Goal: Task Accomplishment & Management: Manage account settings

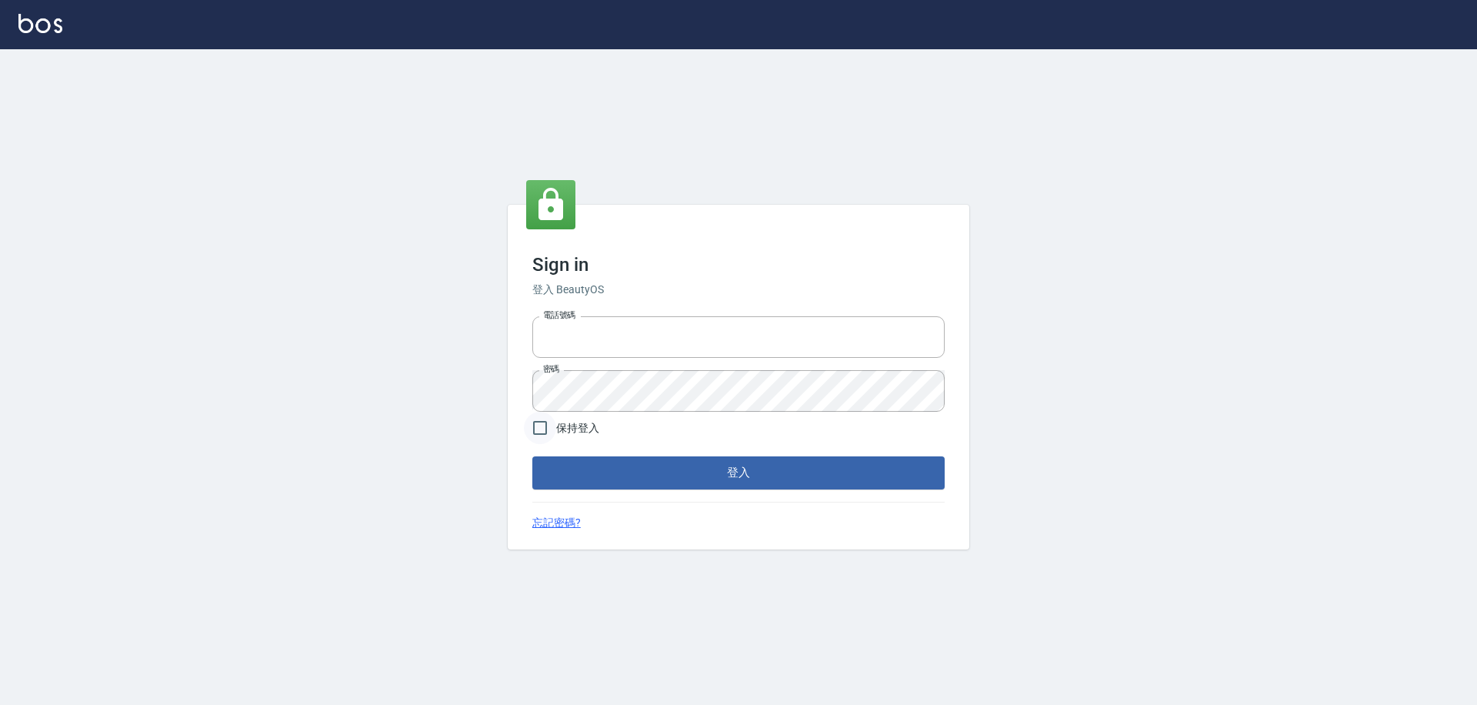
type input "0228915771"
click at [536, 430] on input "保持登入" at bounding box center [540, 428] width 32 height 32
checkbox input "true"
click at [623, 471] on button "登入" at bounding box center [738, 472] width 412 height 32
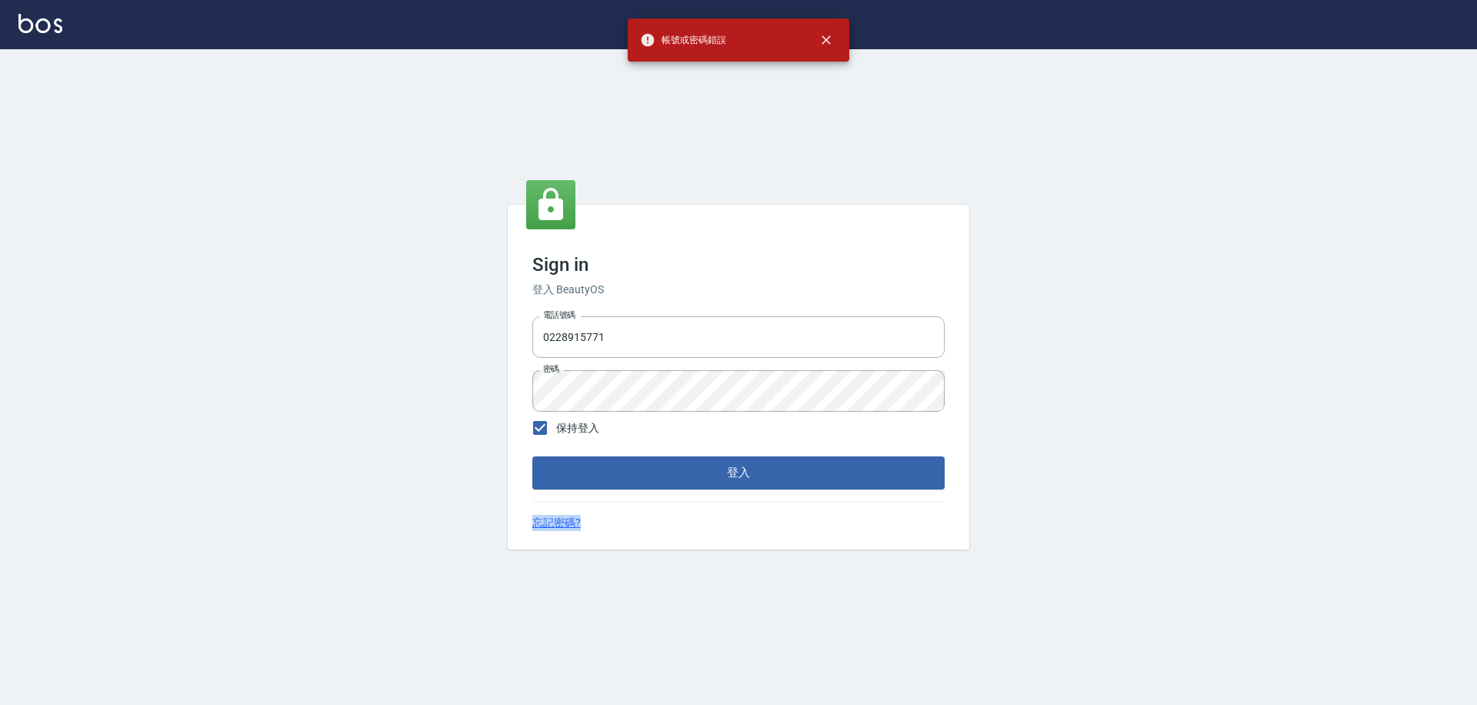
drag, startPoint x: 493, startPoint y: 567, endPoint x: 282, endPoint y: 562, distance: 210.9
click at [282, 562] on div "Sign in 登入 BeautyOS 電話號碼 [PHONE_NUMBER] 電話號碼 密碼 密碼 保持登入 登入 忘記密碼?" at bounding box center [738, 377] width 1477 height 656
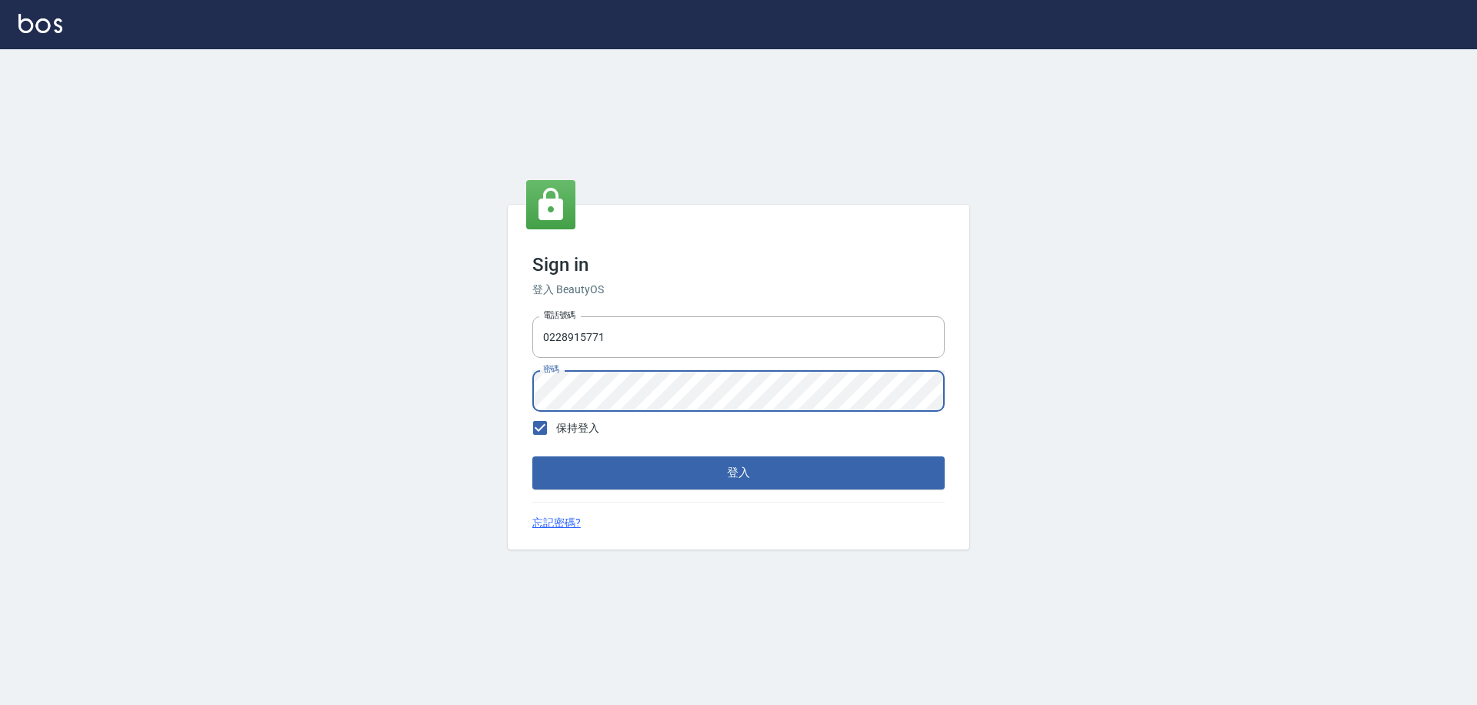
click at [289, 373] on div "Sign in 登入 BeautyOS 電話號碼 [PHONE_NUMBER] 電話號碼 密碼 密碼 保持登入 登入 忘記密碼?" at bounding box center [738, 377] width 1477 height 656
click at [552, 479] on button "登入" at bounding box center [738, 472] width 412 height 32
click at [429, 404] on div "Sign in 登入 BeautyOS 電話號碼 [PHONE_NUMBER] 電話號碼 密碼 密碼 保持登入 登入 忘記密碼?" at bounding box center [738, 377] width 1477 height 656
click at [532, 456] on button "登入" at bounding box center [738, 472] width 412 height 32
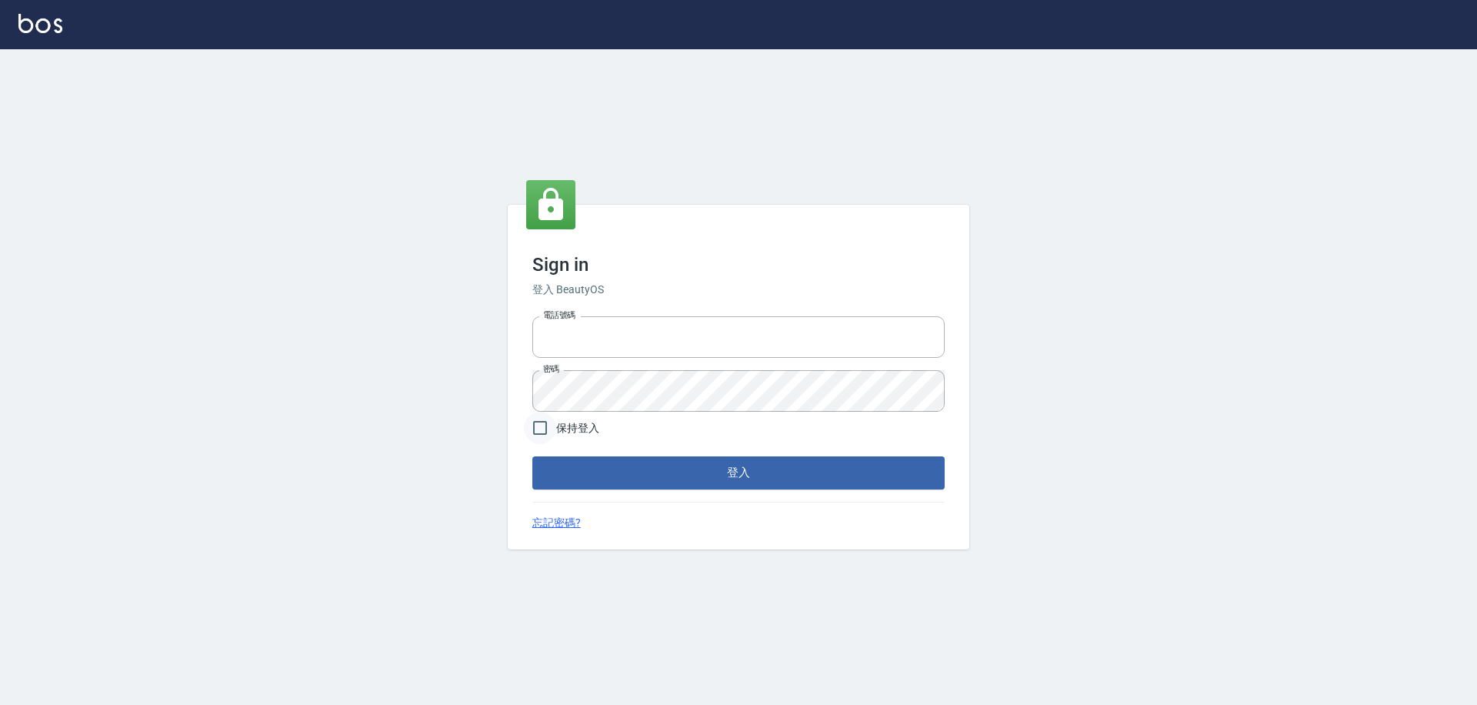
type input "0228915771"
click at [552, 433] on input "保持登入" at bounding box center [540, 428] width 32 height 32
checkbox input "true"
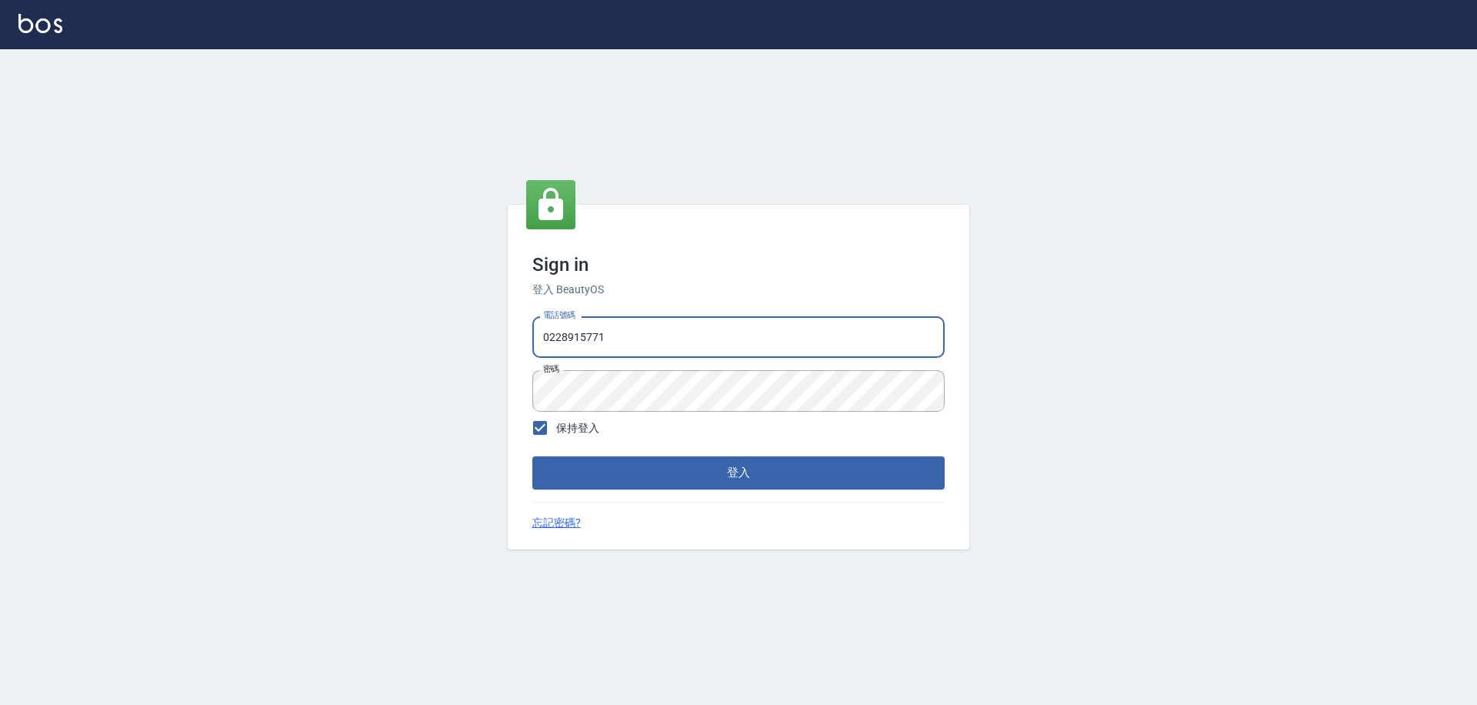
drag, startPoint x: 654, startPoint y: 346, endPoint x: 219, endPoint y: 345, distance: 435.5
click at [398, 349] on div "Sign in 登入 BeautyOS 電話號碼 [PHONE_NUMBER] 電話號碼 密碼 密碼 保持登入 登入 忘記密碼?" at bounding box center [738, 377] width 1477 height 656
type input "0228915771"
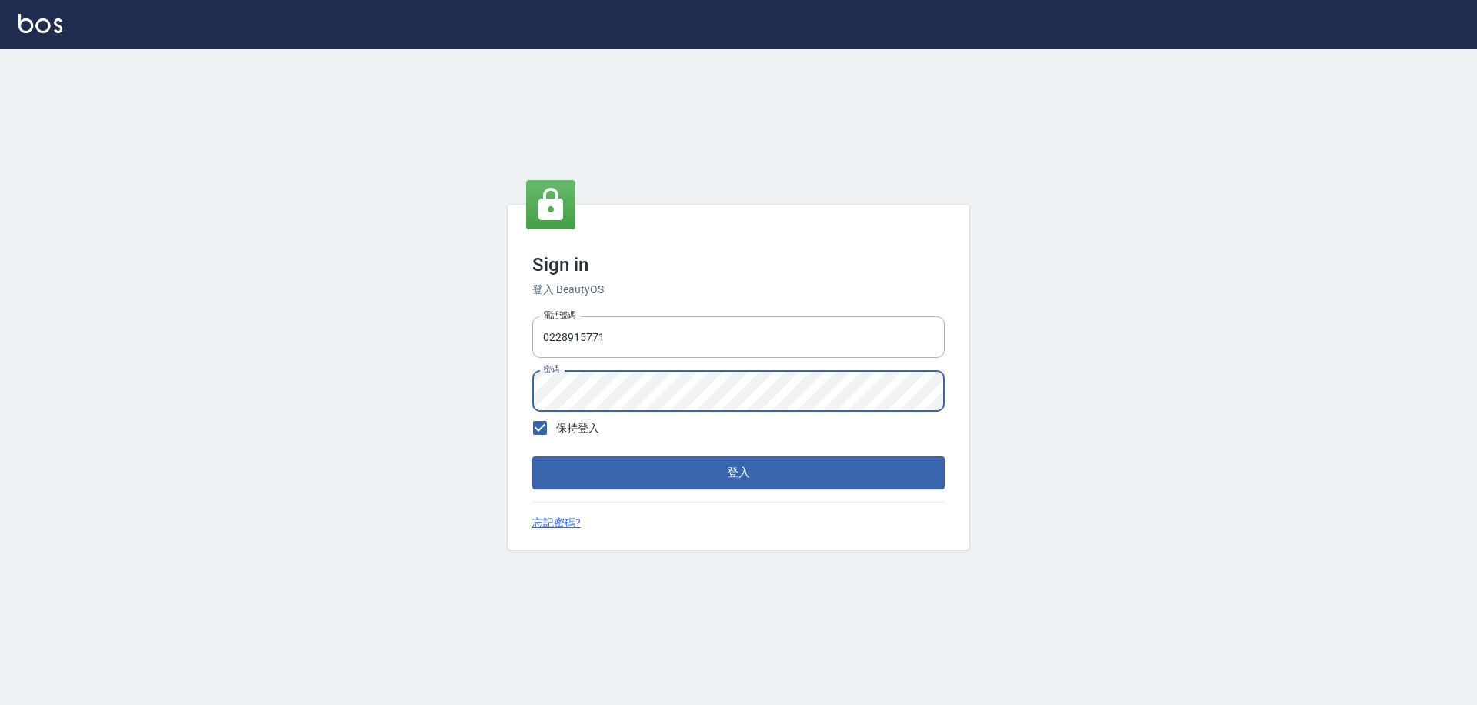
click at [532, 456] on button "登入" at bounding box center [738, 472] width 412 height 32
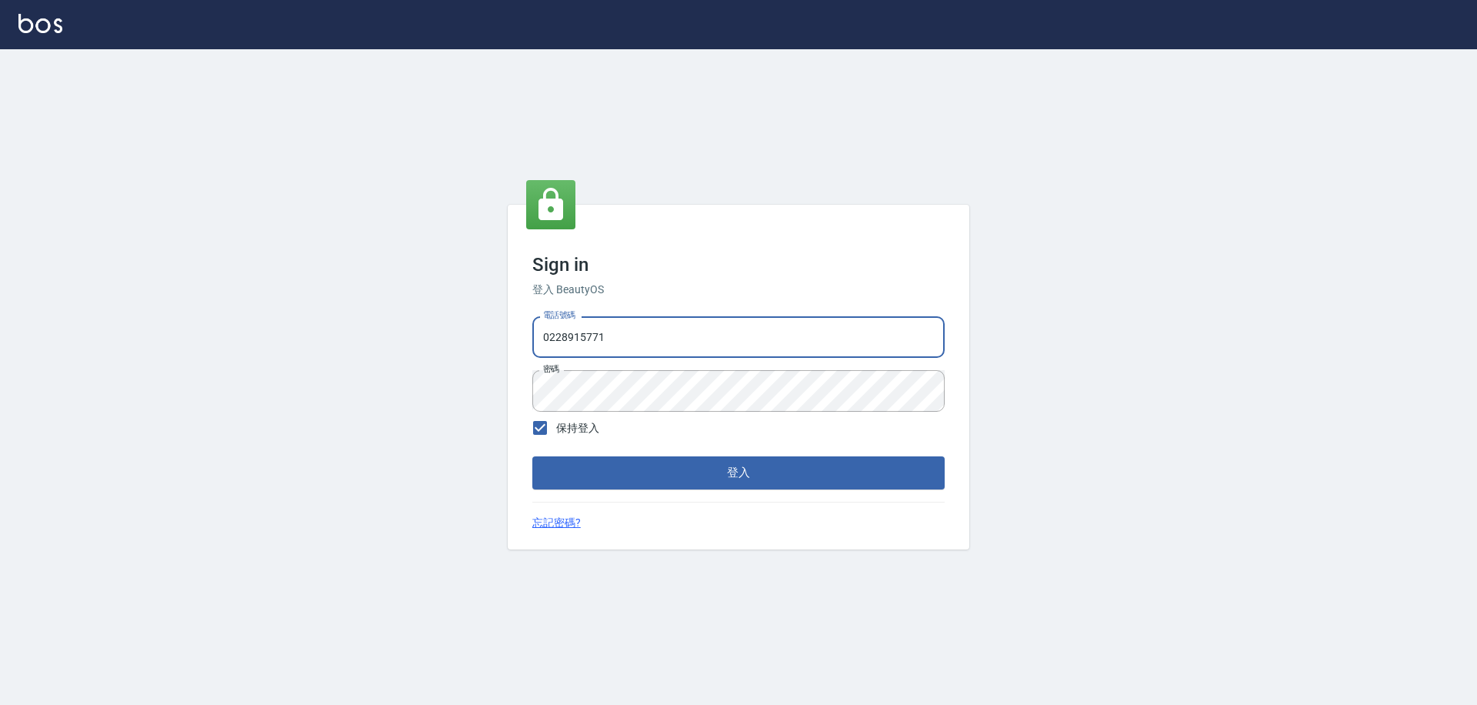
drag, startPoint x: 654, startPoint y: 338, endPoint x: 238, endPoint y: 346, distance: 416.3
click at [342, 348] on div "Sign in 登入 BeautyOS 電話號碼 [PHONE_NUMBER] 電話號碼 密碼 密碼 保持登入 登入 忘記密碼?" at bounding box center [738, 377] width 1477 height 656
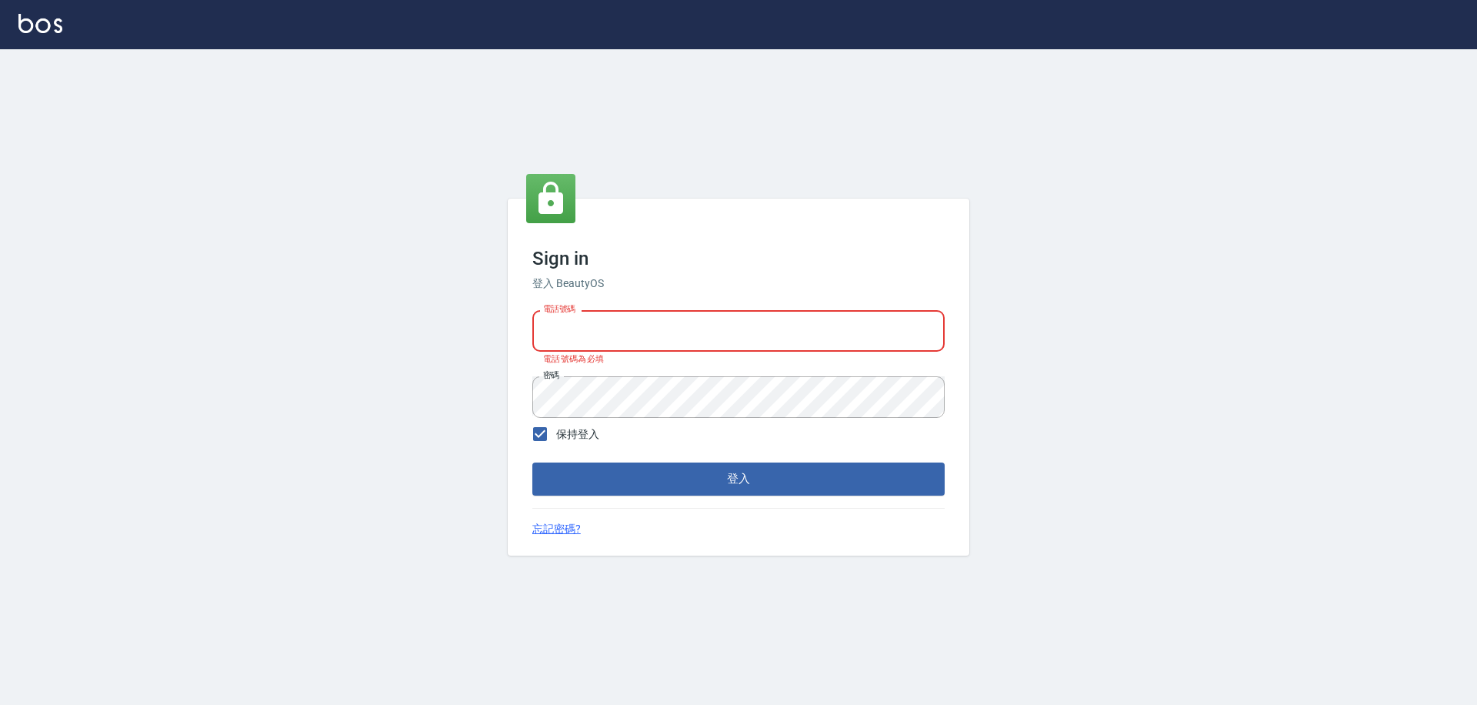
type input "0926097700"
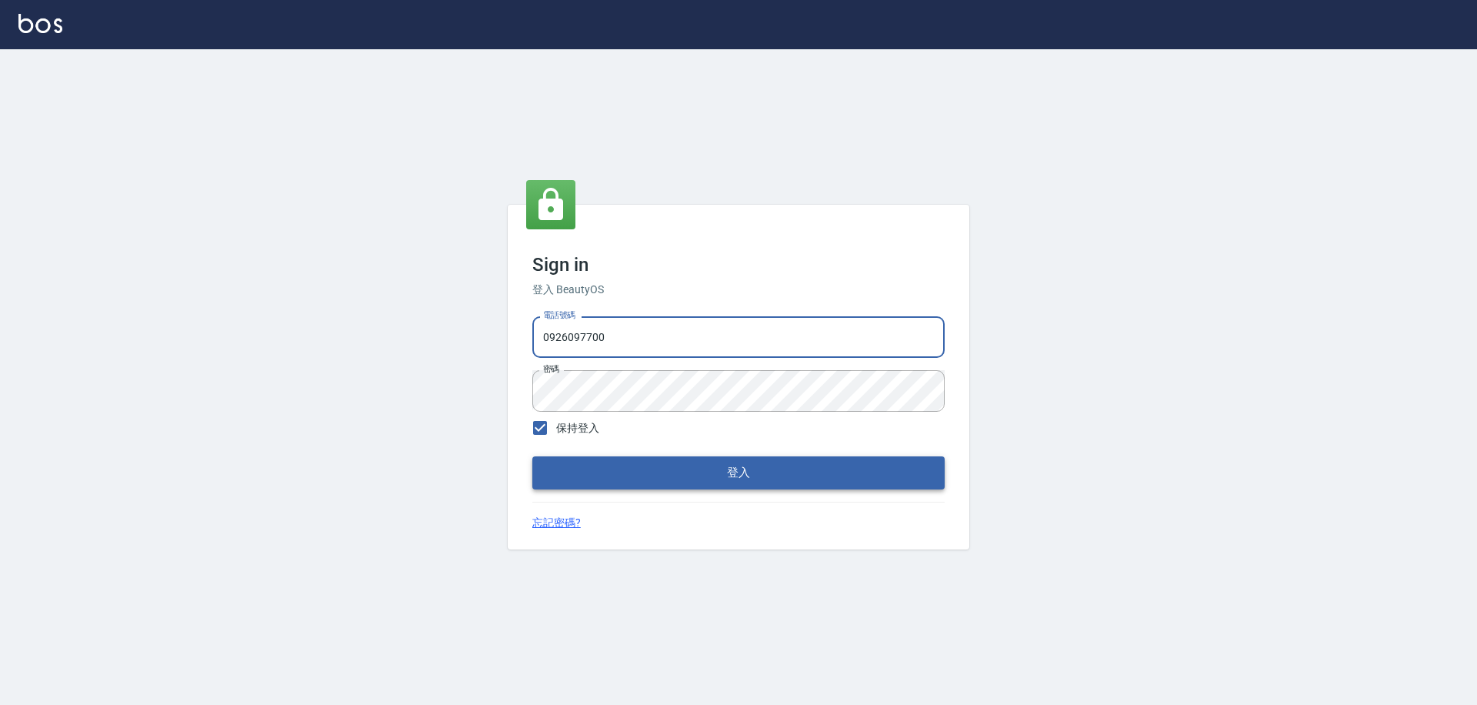
click at [617, 469] on button "登入" at bounding box center [738, 472] width 412 height 32
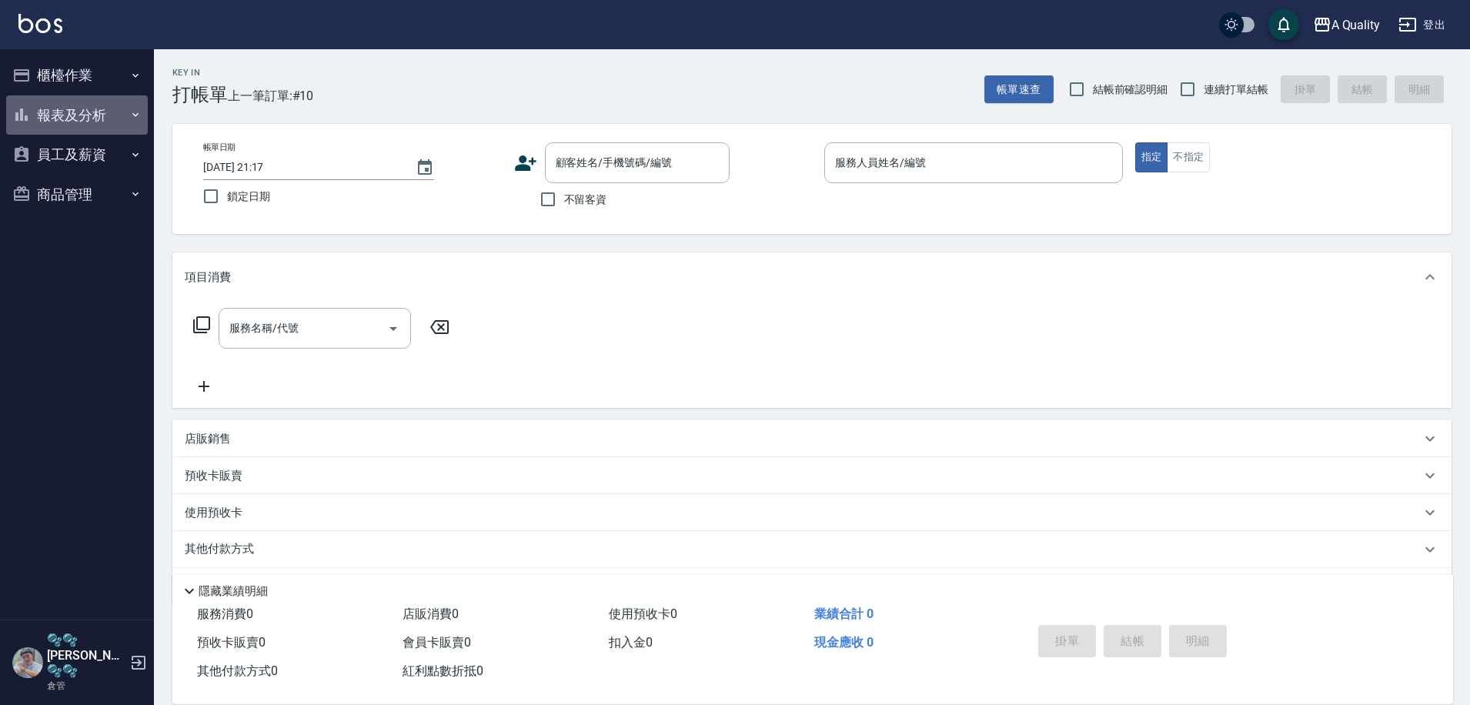
click at [72, 117] on button "報表及分析" at bounding box center [77, 115] width 142 height 40
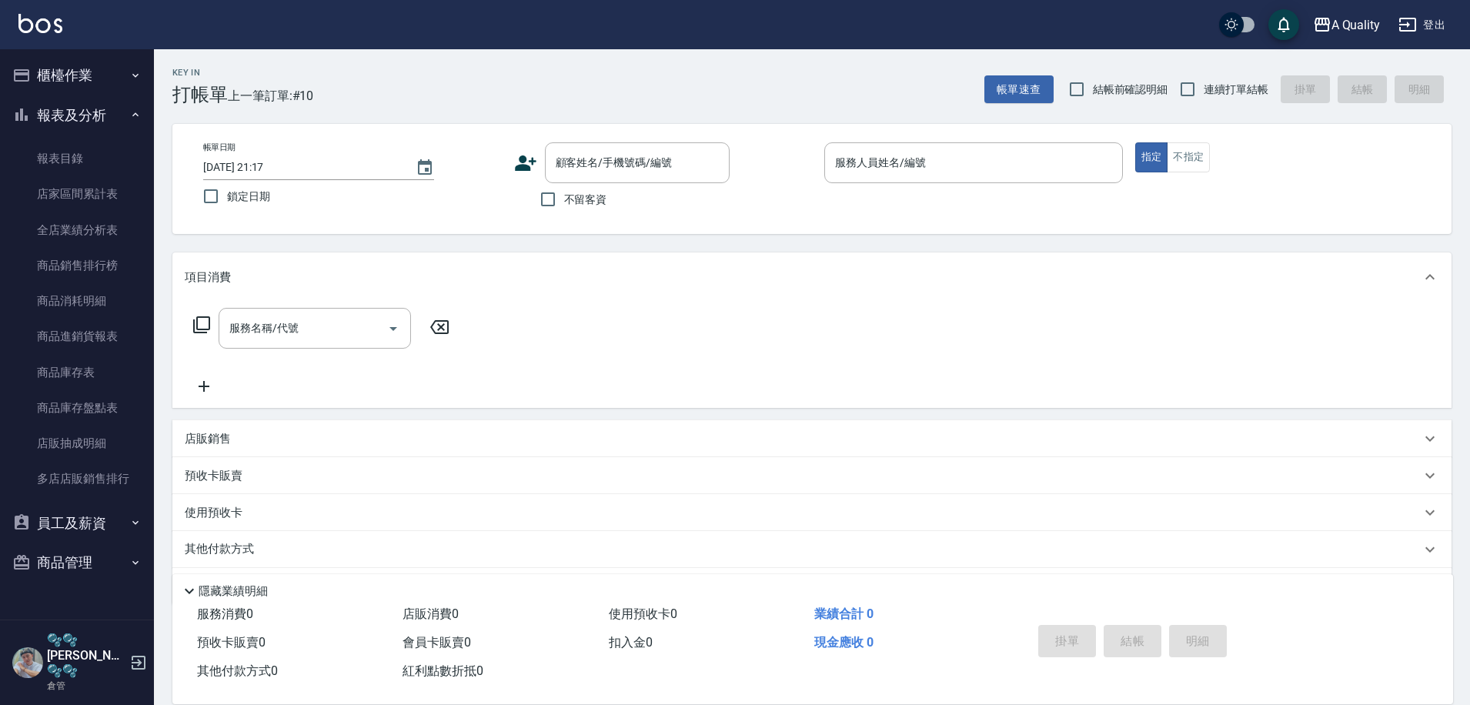
click at [73, 59] on button "櫃檯作業" at bounding box center [77, 75] width 142 height 40
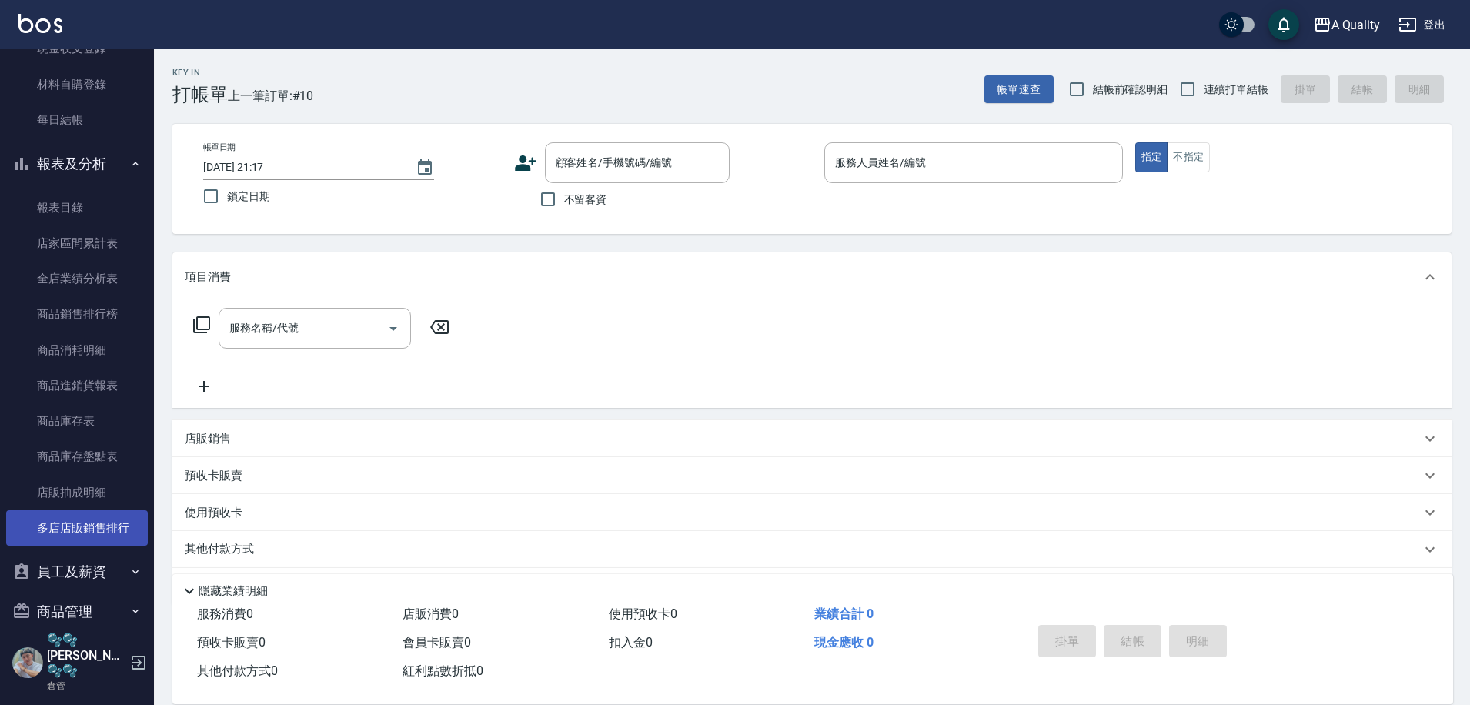
scroll to position [178, 0]
click at [102, 573] on button "員工及薪資" at bounding box center [77, 571] width 142 height 40
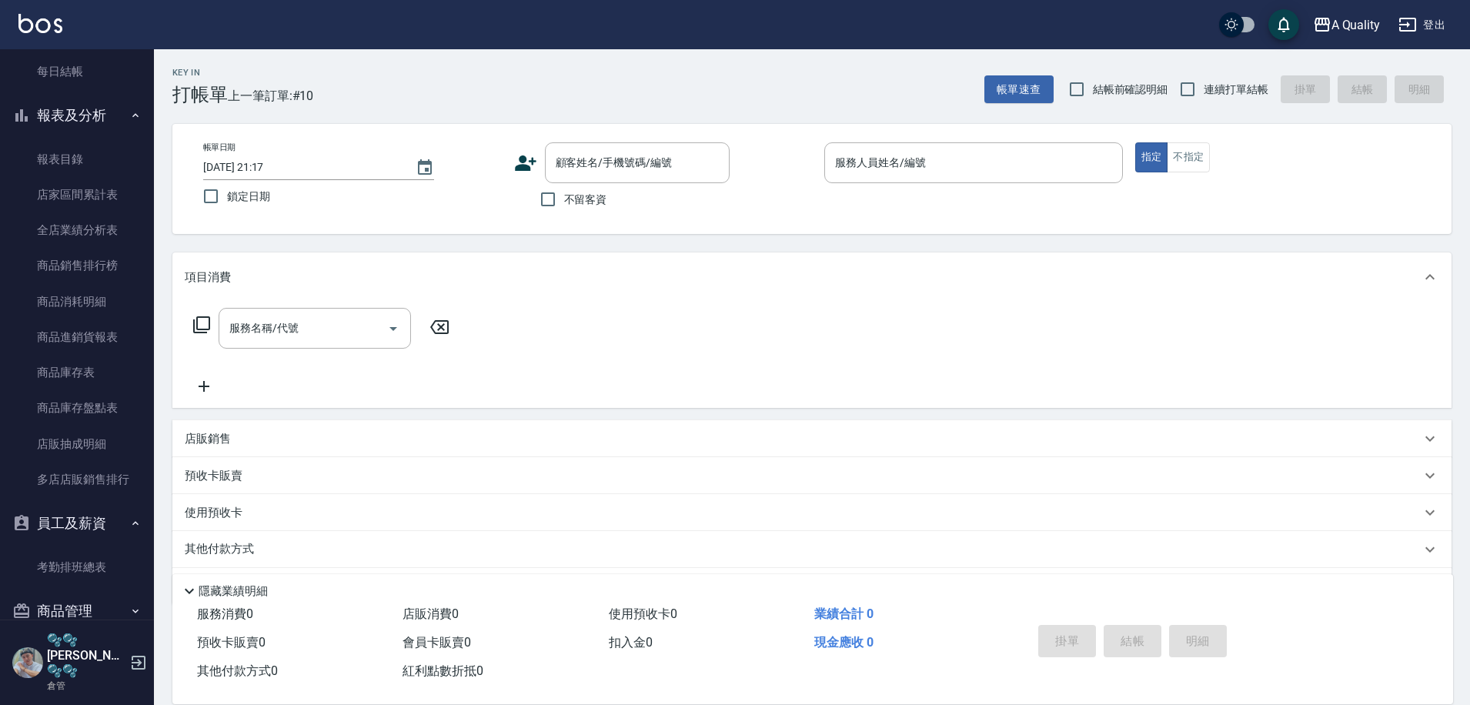
click at [96, 612] on button "商品管理" at bounding box center [77, 611] width 142 height 40
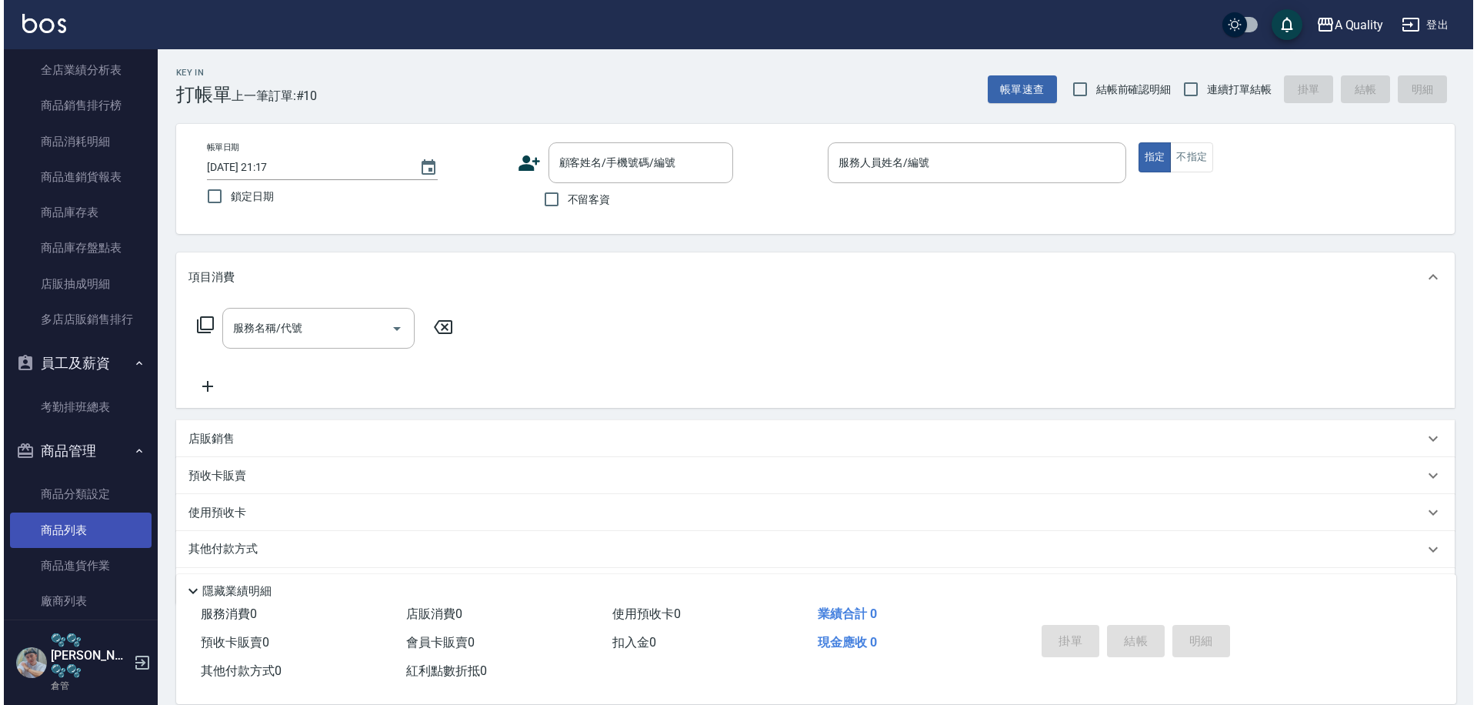
scroll to position [416, 0]
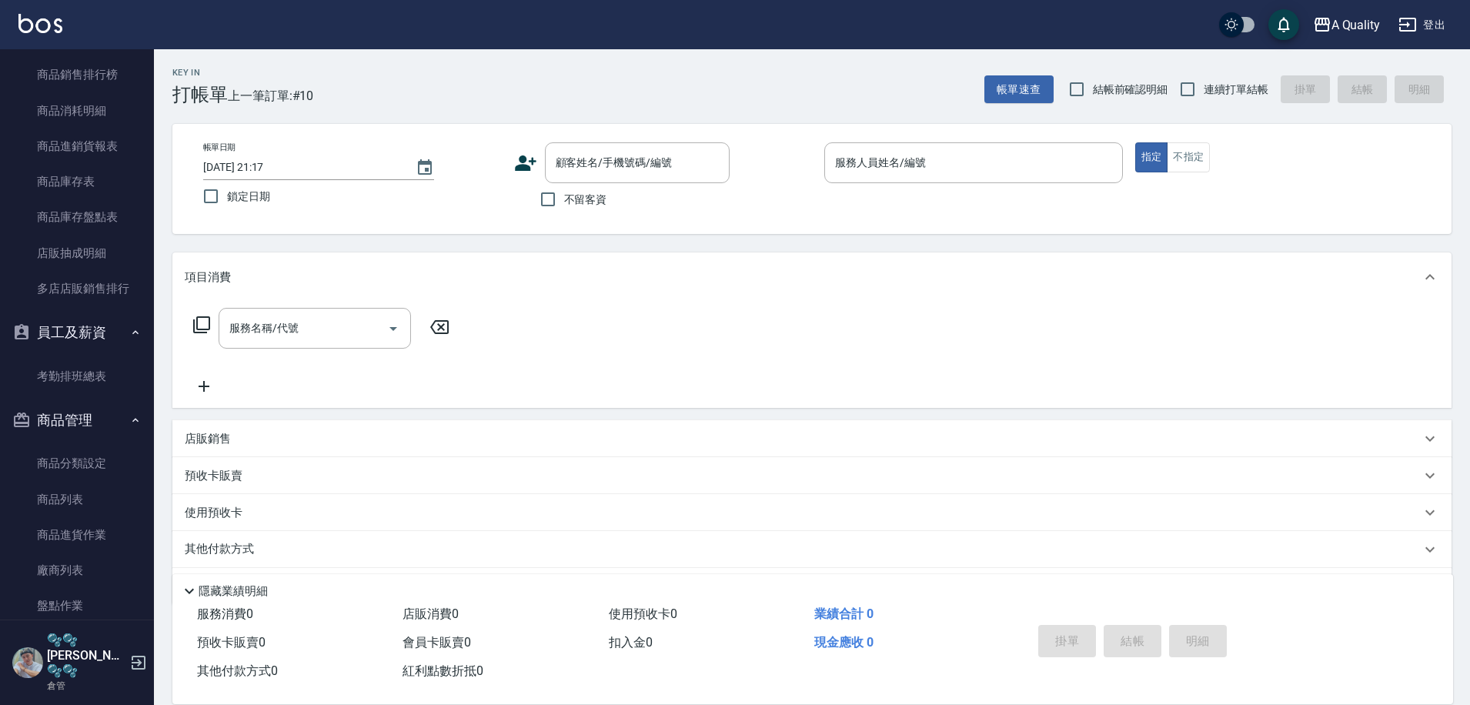
click at [1434, 22] on button "登出" at bounding box center [1421, 25] width 59 height 28
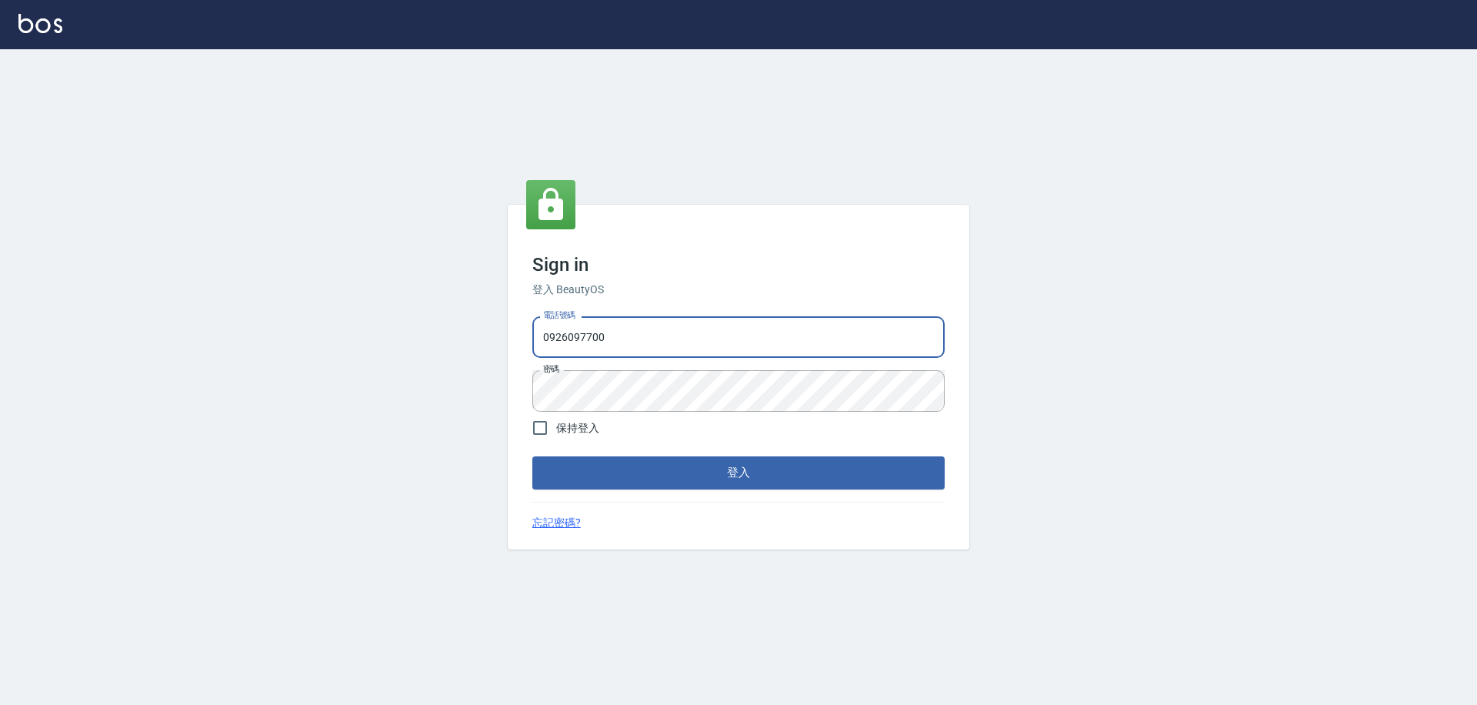
drag, startPoint x: 625, startPoint y: 339, endPoint x: 350, endPoint y: 345, distance: 274.7
click at [362, 339] on div "Sign in 登入 BeautyOS 電話號碼 [PHONE_NUMBER] 電話號碼 密碼 密碼 保持登入 登入 忘記密碼?" at bounding box center [738, 377] width 1477 height 656
type input "0228915771"
click at [544, 426] on input "保持登入" at bounding box center [540, 428] width 32 height 32
checkbox input "true"
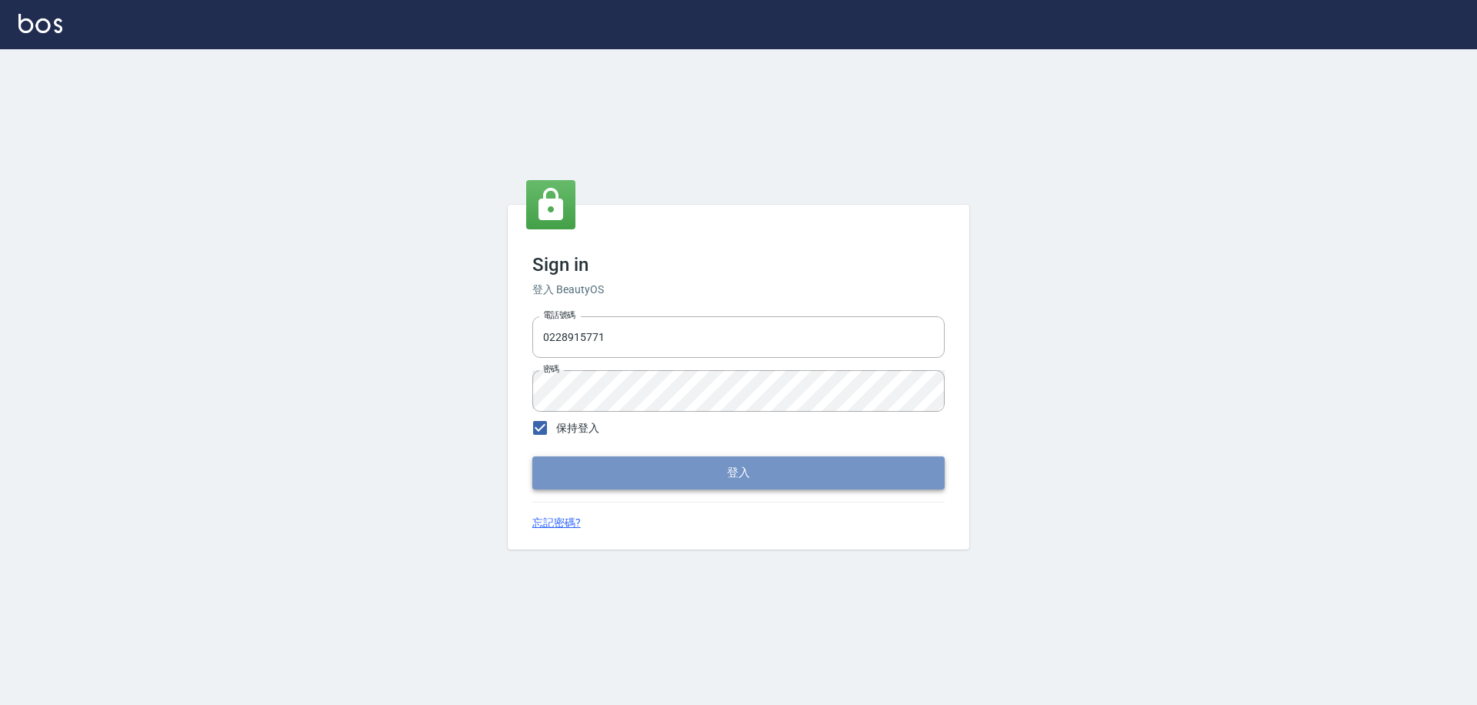
click at [596, 463] on button "登入" at bounding box center [738, 472] width 412 height 32
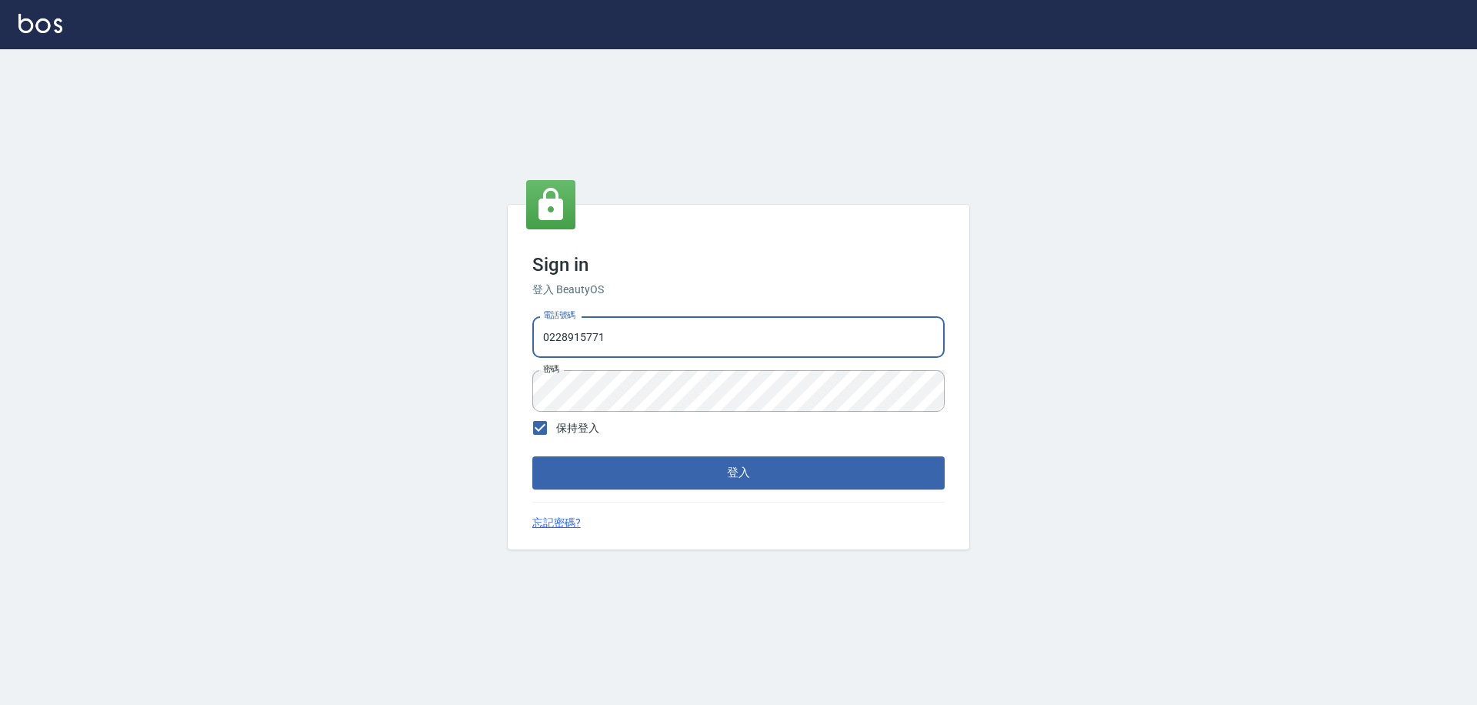
drag, startPoint x: 666, startPoint y: 348, endPoint x: 377, endPoint y: 345, distance: 288.5
click at [377, 345] on div "Sign in 登入 BeautyOS 電話號碼 [PHONE_NUMBER] 電話號碼 密碼 密碼 保持登入 登入 忘記密碼?" at bounding box center [738, 377] width 1477 height 656
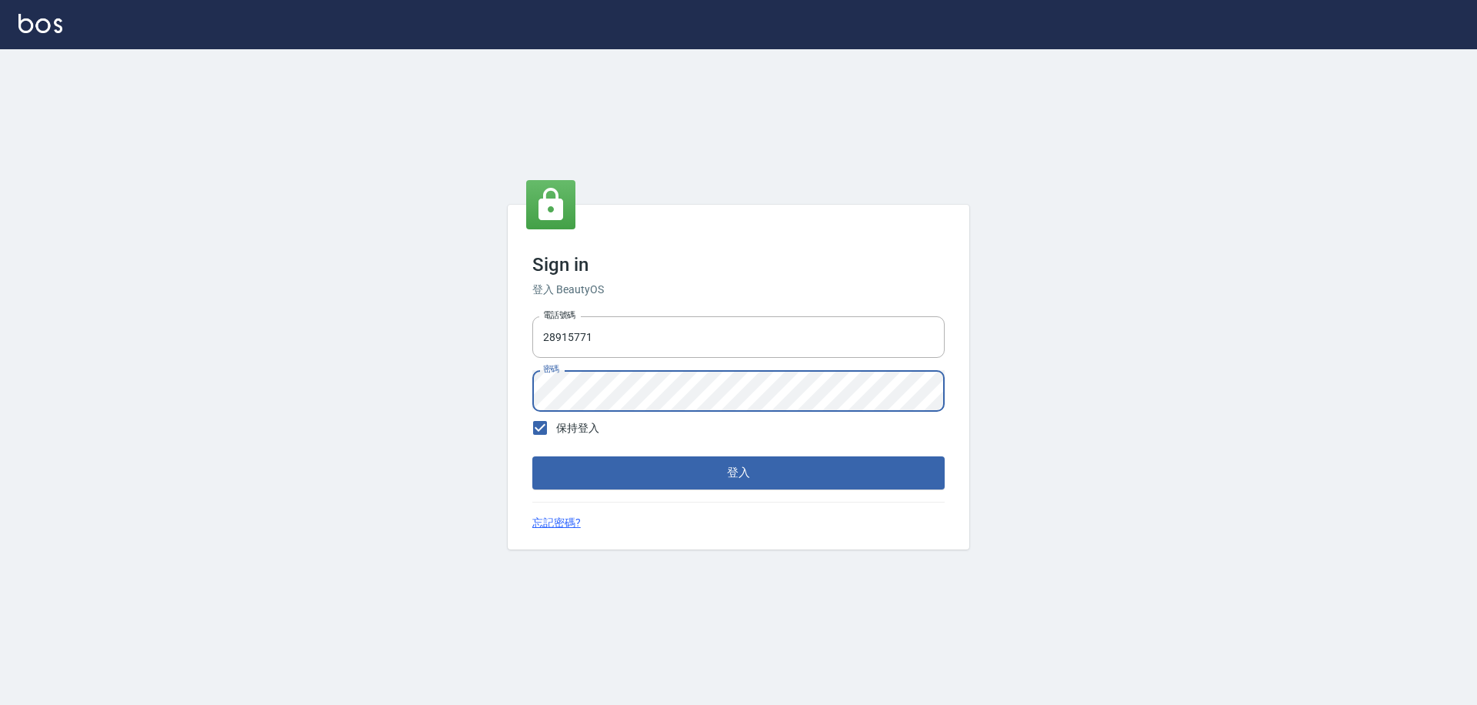
click at [532, 456] on button "登入" at bounding box center [738, 472] width 412 height 32
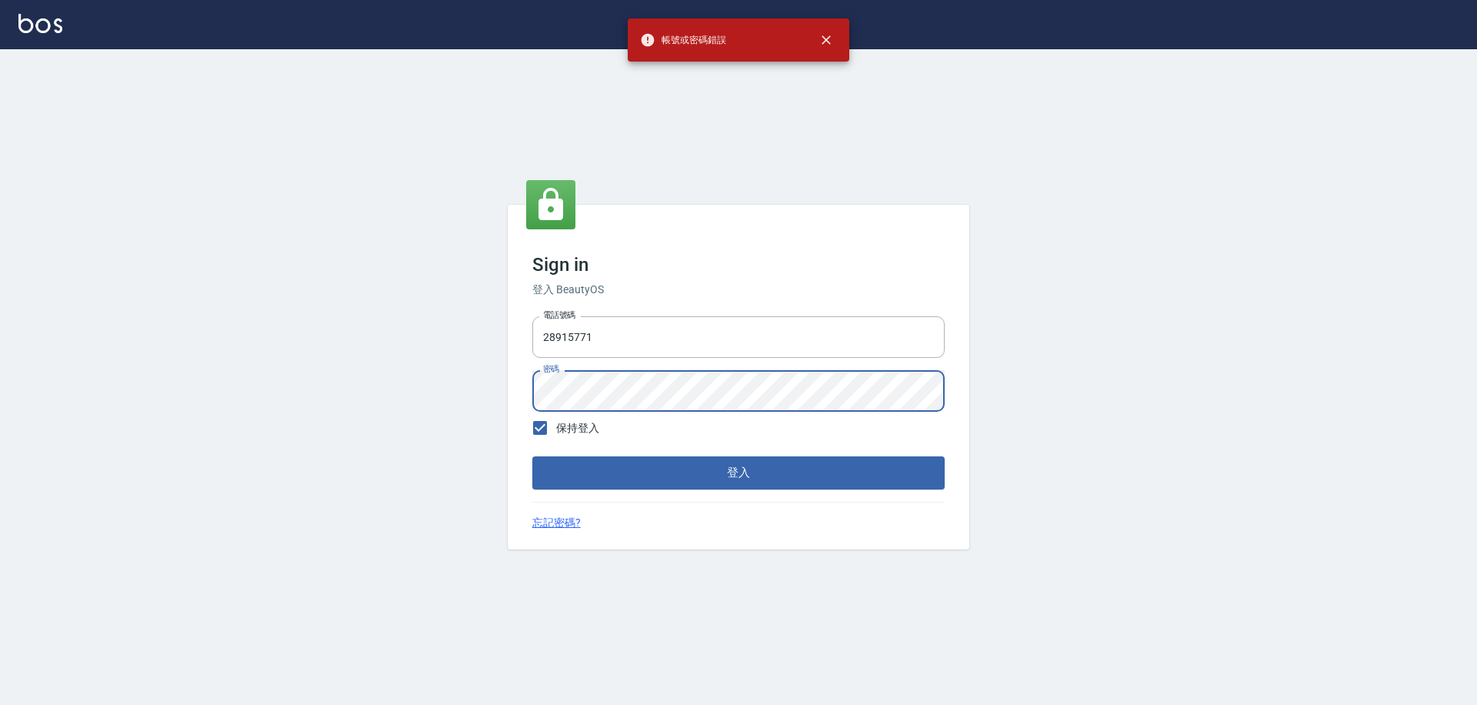
click at [51, 402] on div "Sign in 登入 BeautyOS 電話號碼 [PHONE_NUMBER] 電話號碼 密碼 密碼 保持登入 登入 忘記密碼?" at bounding box center [738, 377] width 1477 height 656
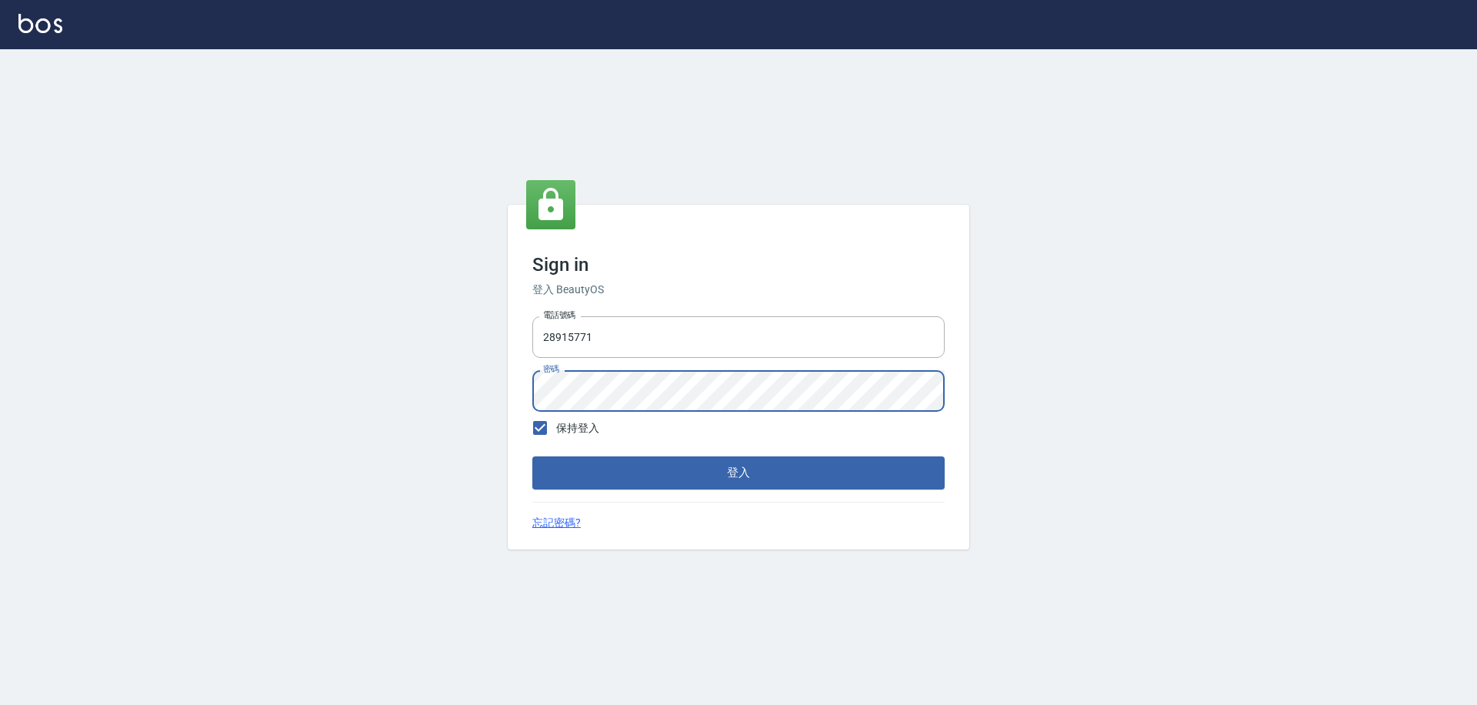
click at [532, 456] on button "登入" at bounding box center [738, 472] width 412 height 32
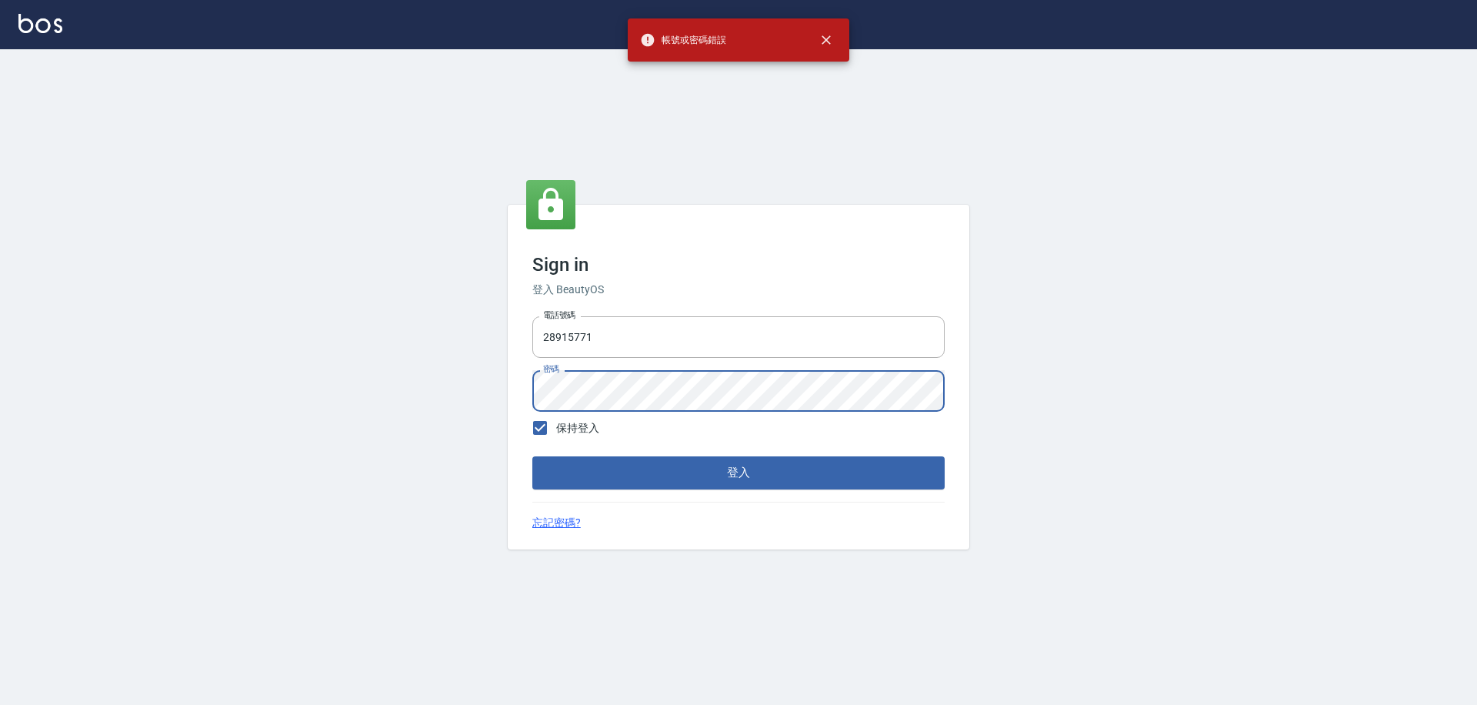
drag, startPoint x: 354, startPoint y: 350, endPoint x: -8, endPoint y: 350, distance: 361.6
click at [0, 350] on html "帳號或密碼錯誤 Sign in 登入 BeautyOS 電話號碼 [PHONE_NUMBER] 電話號碼 密碼 密碼 保持登入 登入 忘記密碼?" at bounding box center [738, 352] width 1477 height 705
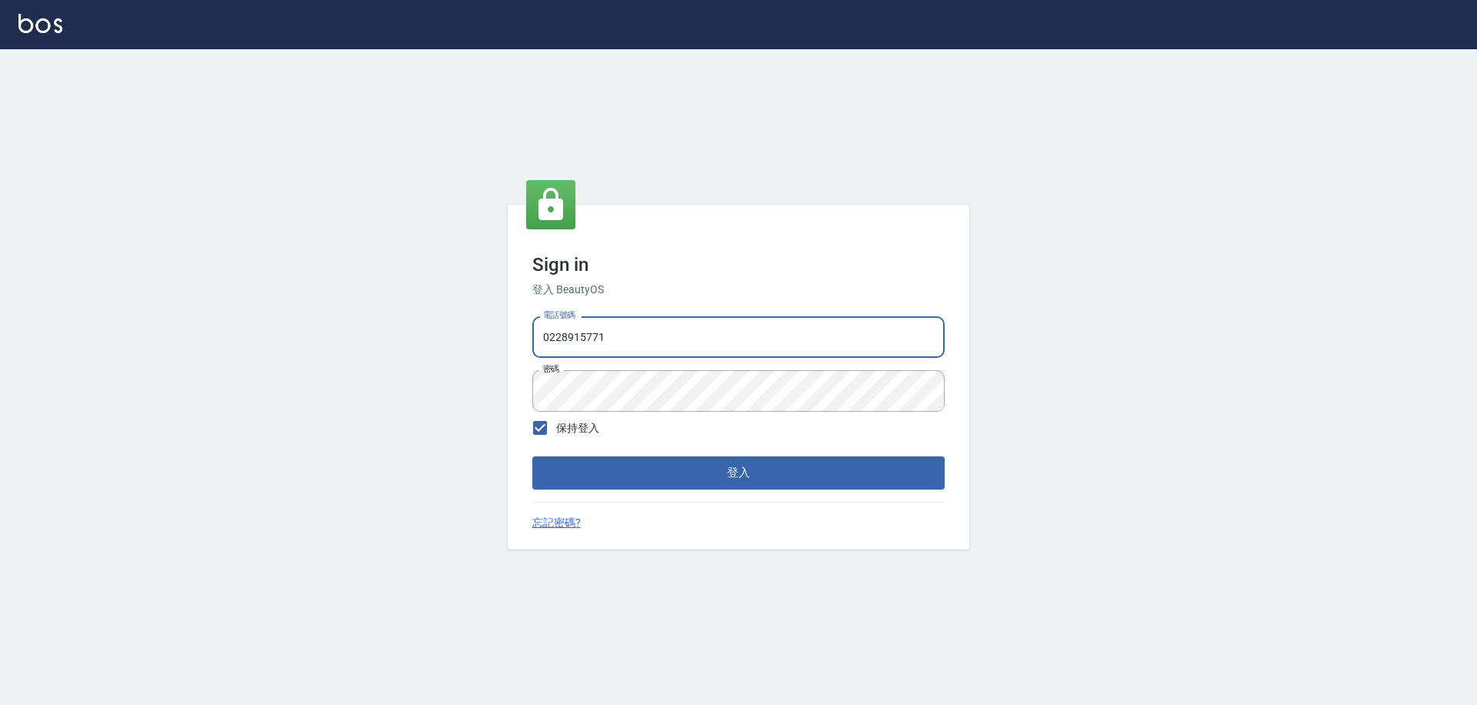
type input "0228915771"
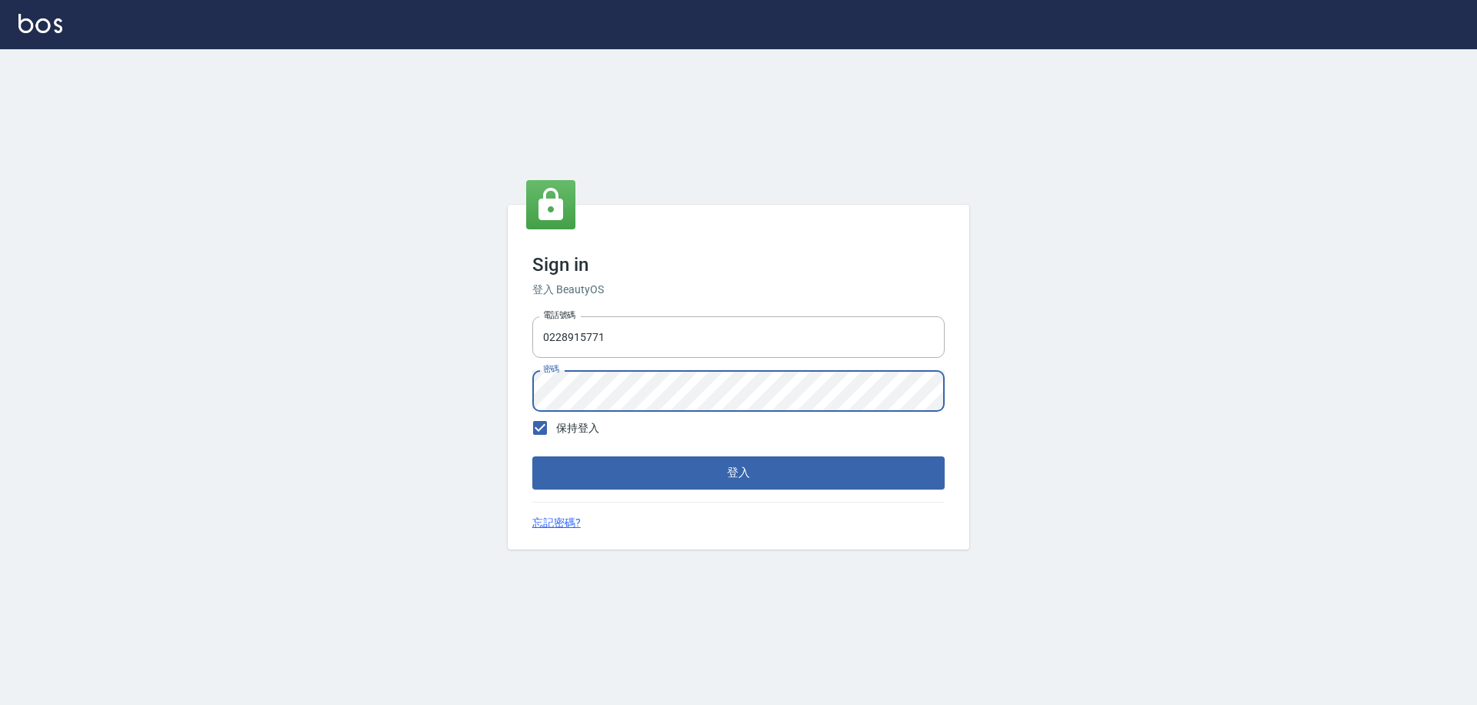
click at [532, 456] on button "登入" at bounding box center [738, 472] width 412 height 32
